Goal: Navigation & Orientation: Find specific page/section

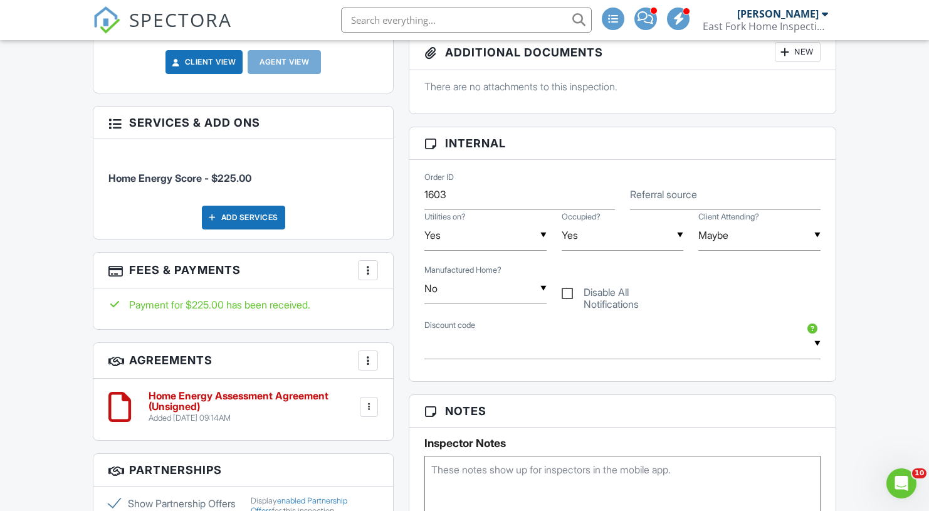
scroll to position [535, 0]
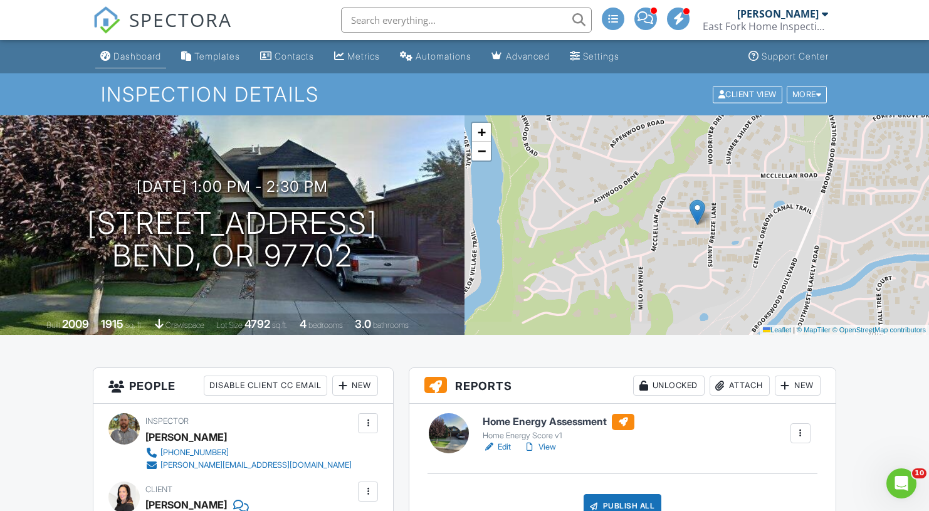
click at [115, 49] on link "Dashboard" at bounding box center [130, 56] width 71 height 23
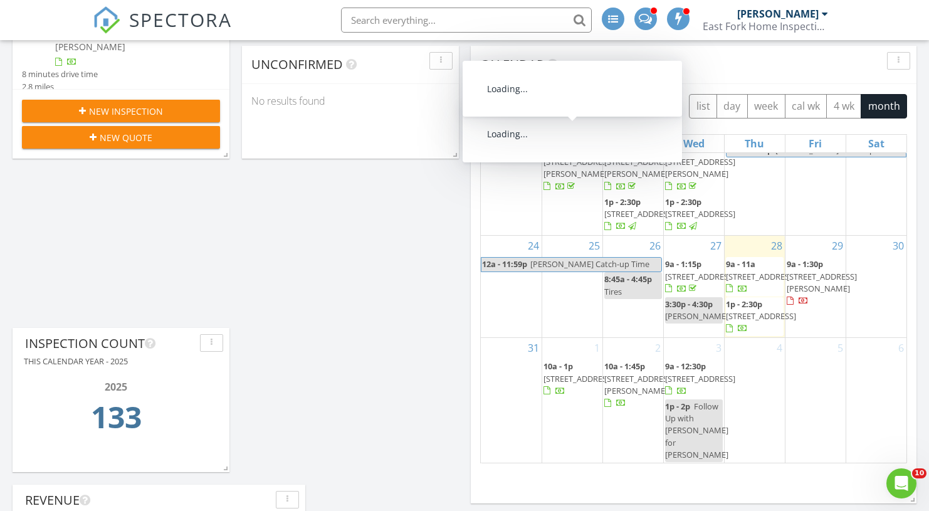
scroll to position [569, 0]
